Goal: Task Accomplishment & Management: Manage account settings

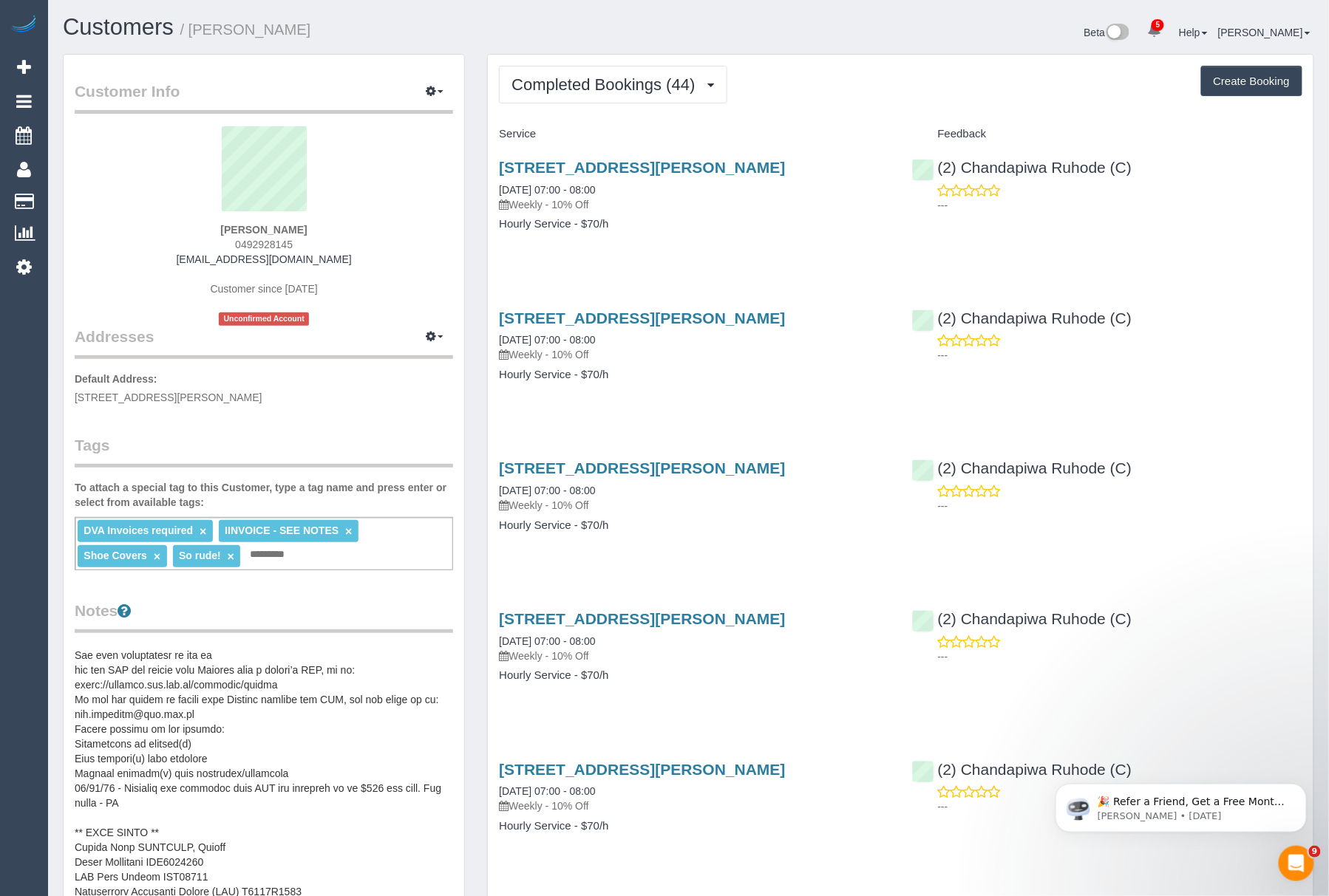
scroll to position [813, 0]
click at [244, 865] on pre at bounding box center [263, 792] width 378 height 295
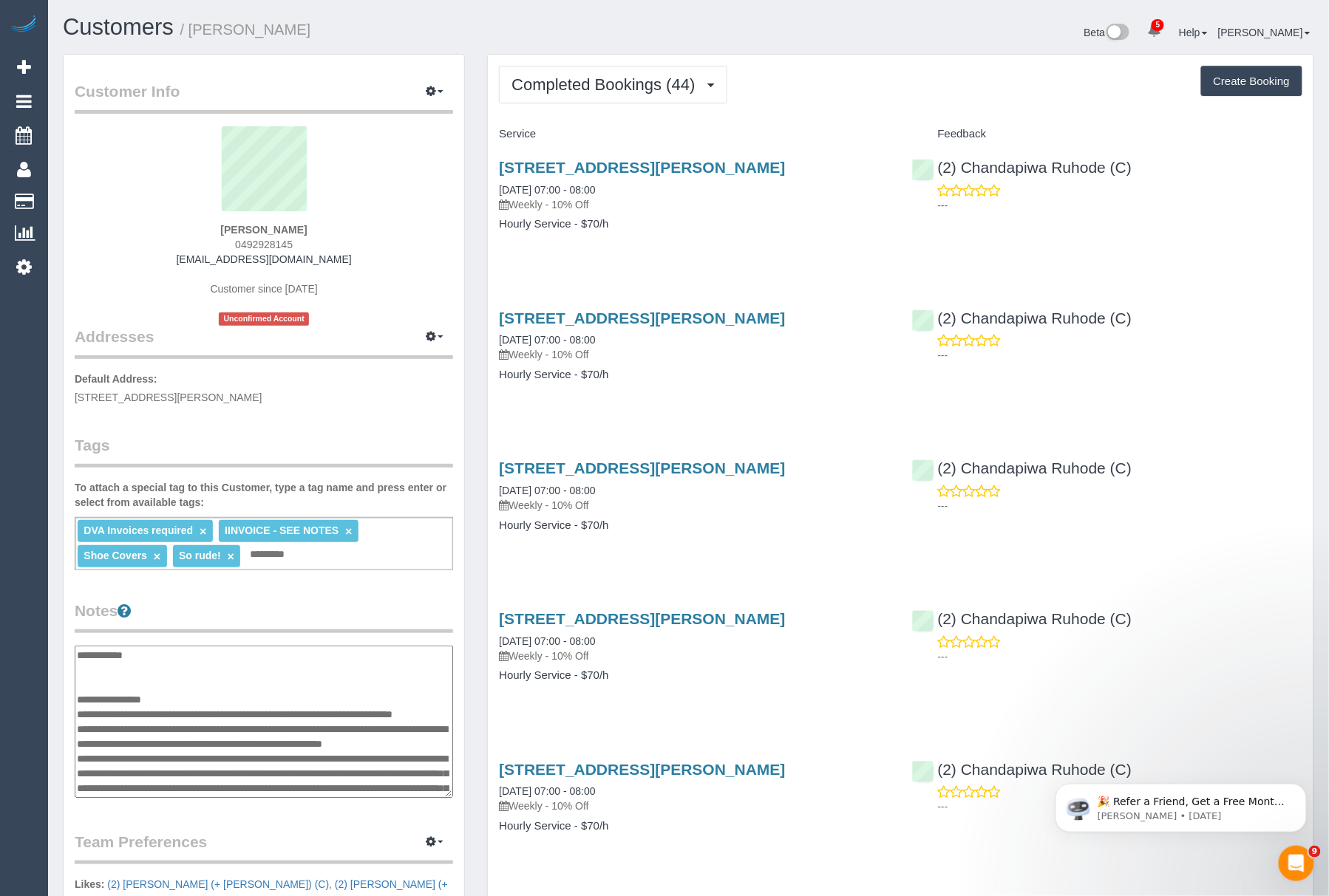
scroll to position [961, 0]
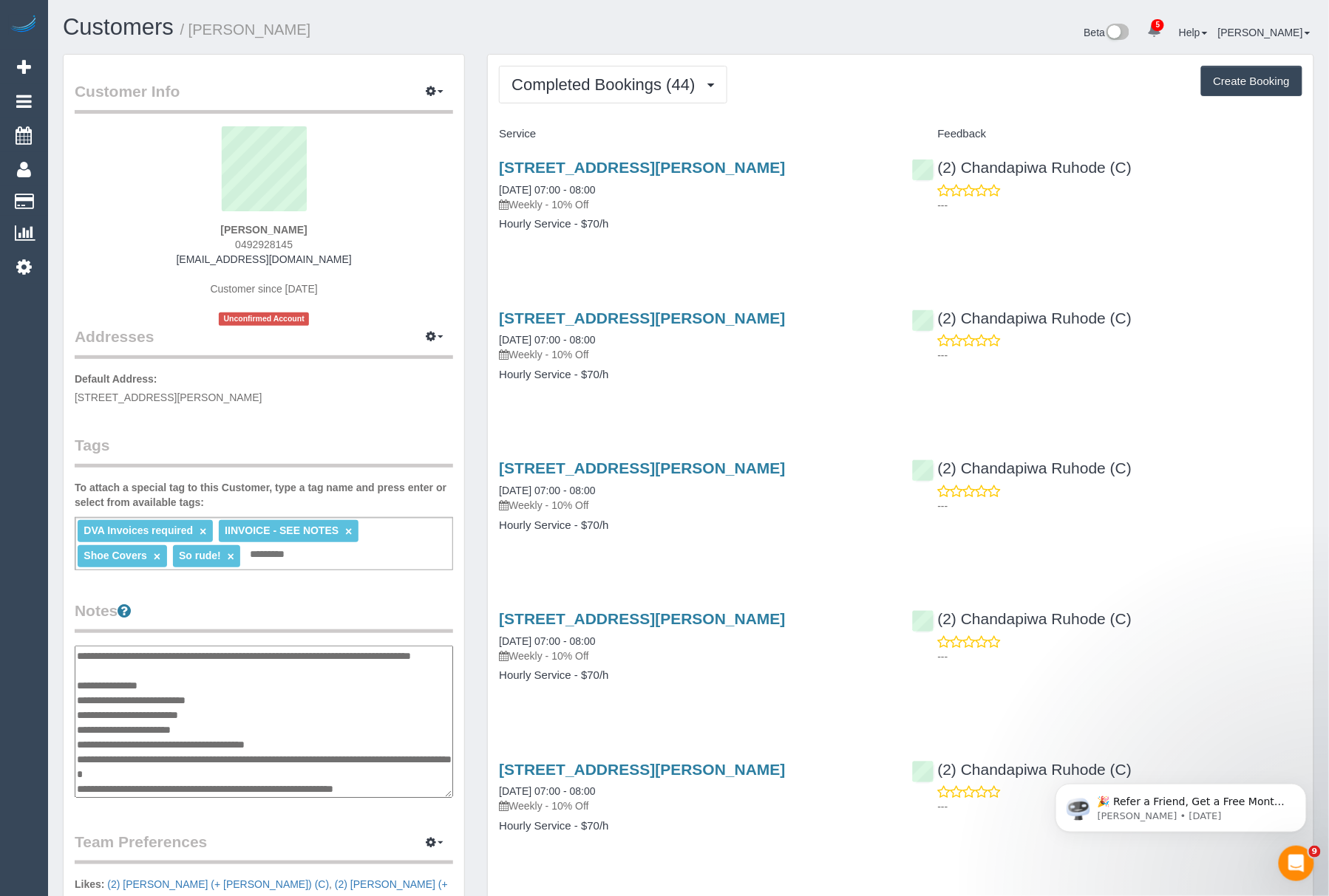
drag, startPoint x: 320, startPoint y: 739, endPoint x: 256, endPoint y: 736, distance: 64.1
click at [256, 736] on textarea at bounding box center [263, 722] width 378 height 153
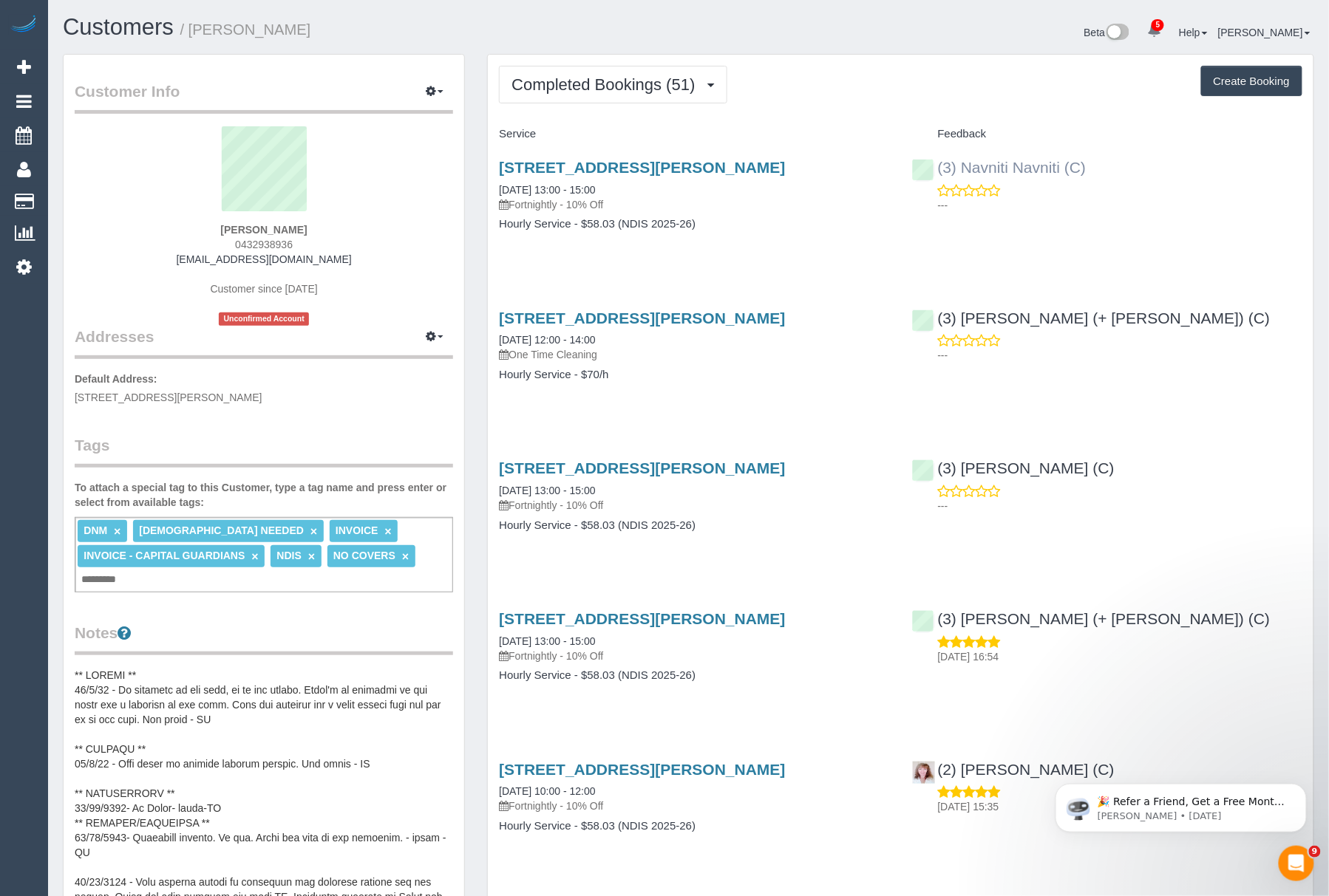
drag, startPoint x: 964, startPoint y: 152, endPoint x: 1062, endPoint y: 167, distance: 99.1
click at [1062, 167] on div "(3) Navniti Navniti (C) ---" at bounding box center [1107, 182] width 412 height 73
copy link "(3) Navniti Navniti"
